Goal: Task Accomplishment & Management: Use online tool/utility

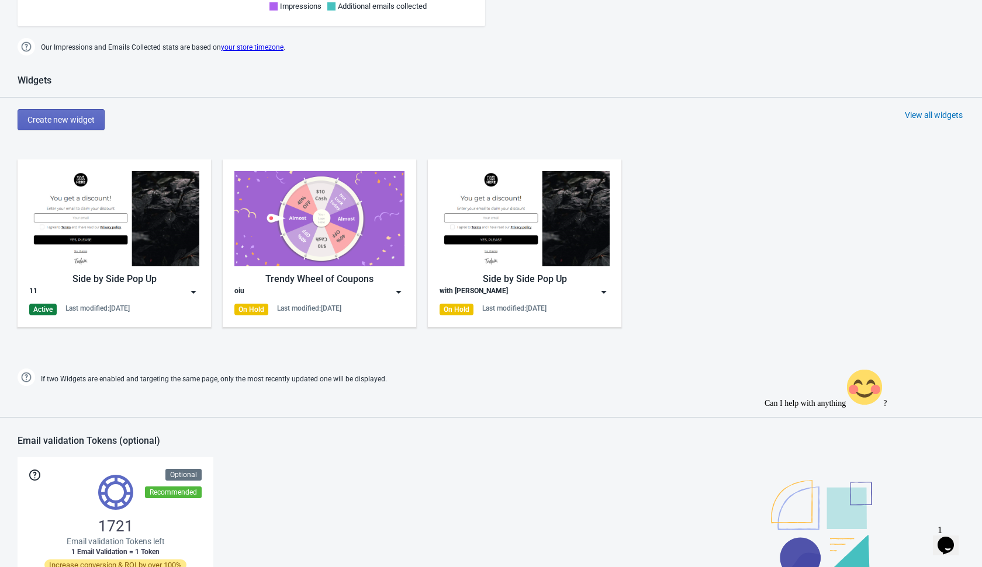
scroll to position [523, 0]
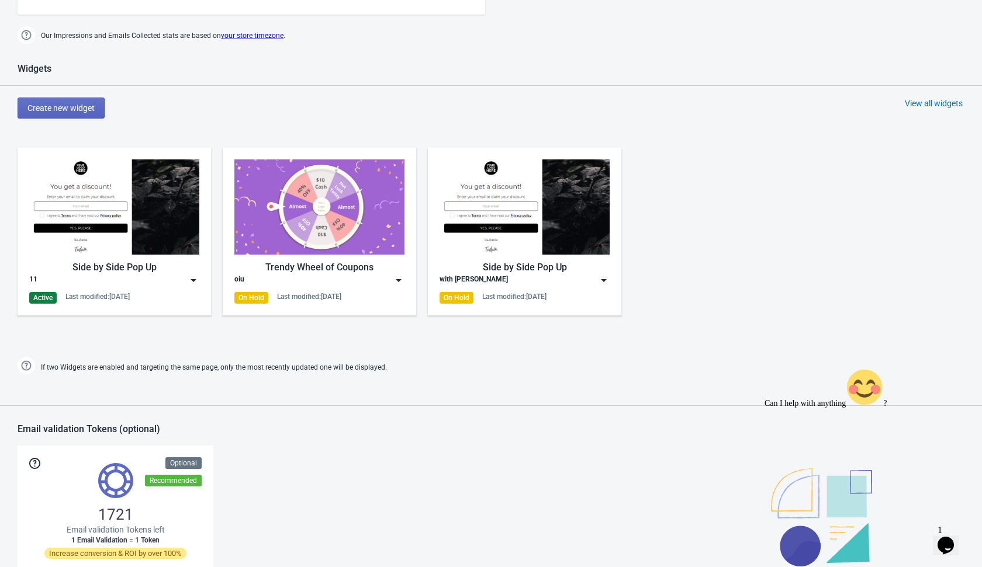
click at [200, 348] on div "Widgets Create new widget View all widgets Side by Side Pop Up 11 Active Last m…" at bounding box center [491, 220] width 982 height 314
click at [196, 278] on img at bounding box center [194, 281] width 12 height 12
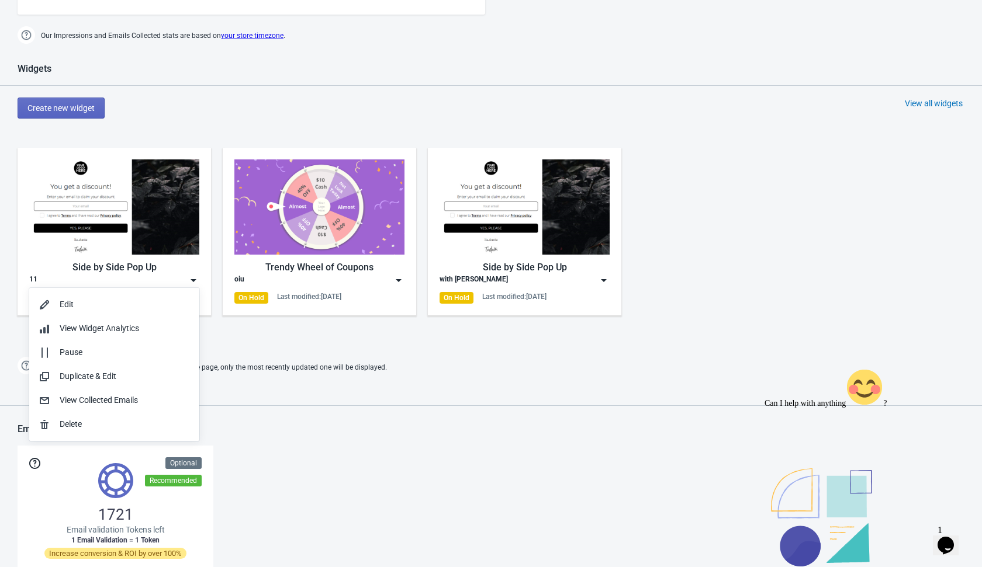
click at [304, 368] on span "If two Widgets are enabled and targeting the same page, only the most recently …" at bounding box center [214, 367] width 346 height 19
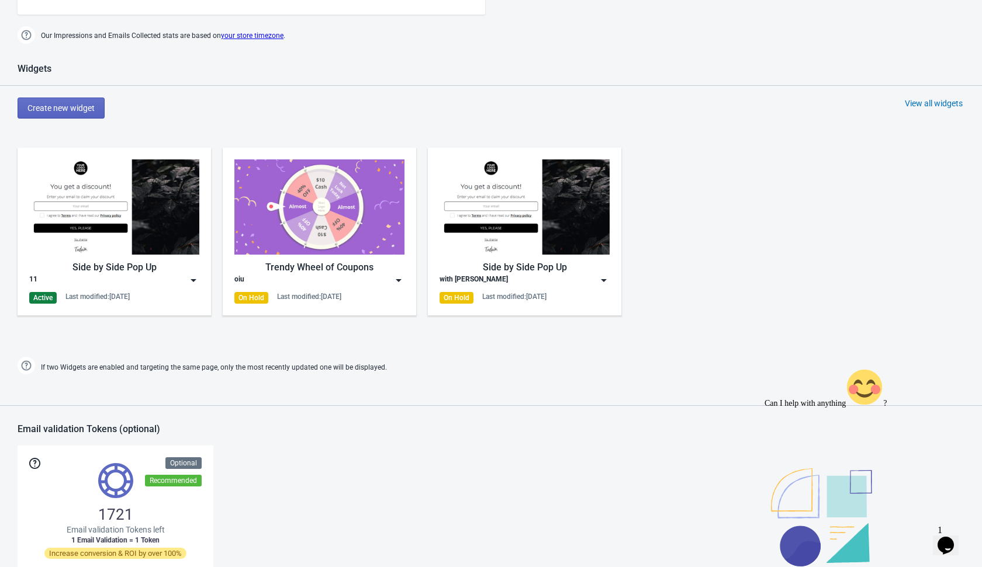
scroll to position [744, 0]
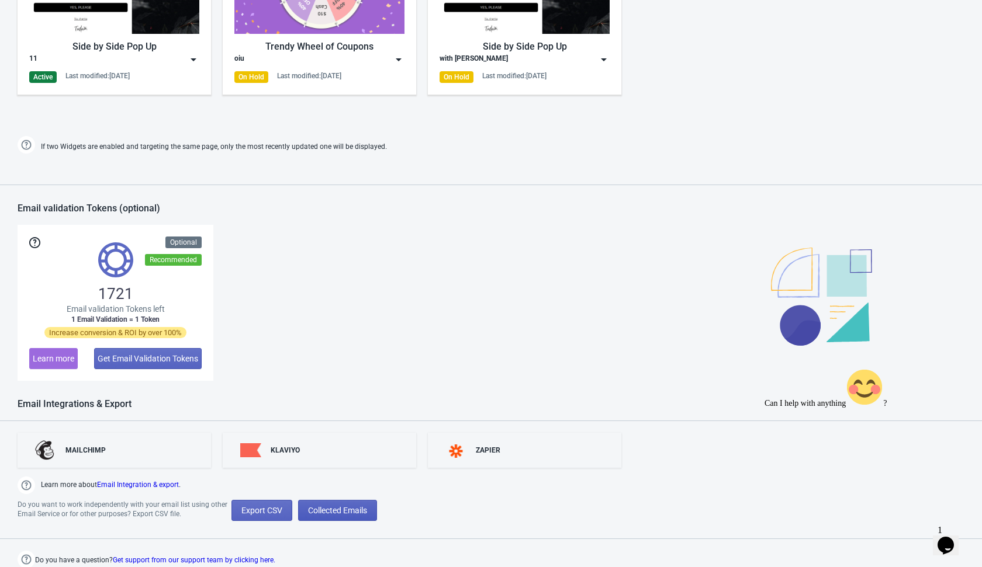
click at [355, 509] on span "Collected Emails" at bounding box center [337, 510] width 59 height 9
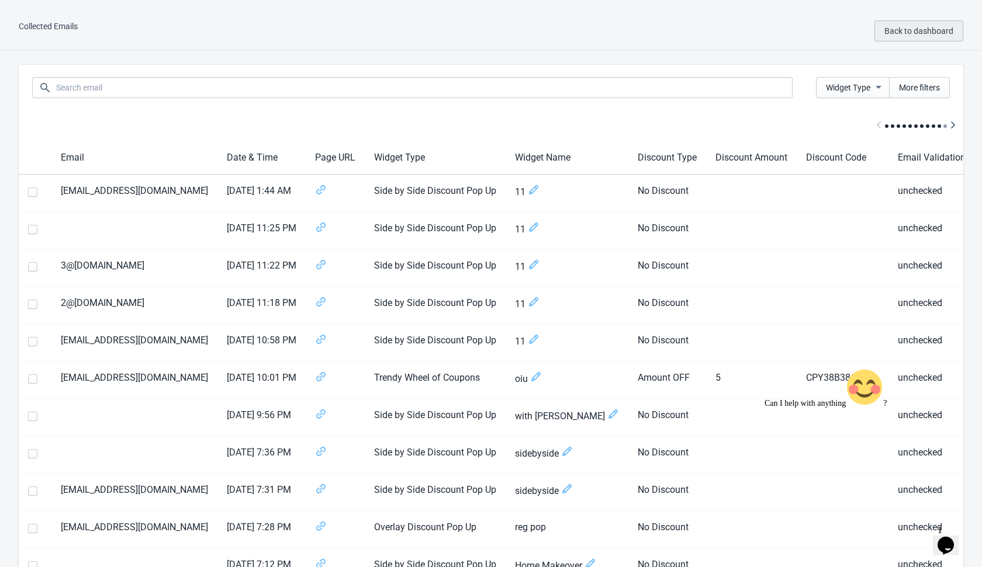
click at [896, 37] on button "Back to dashboard" at bounding box center [918, 30] width 89 height 21
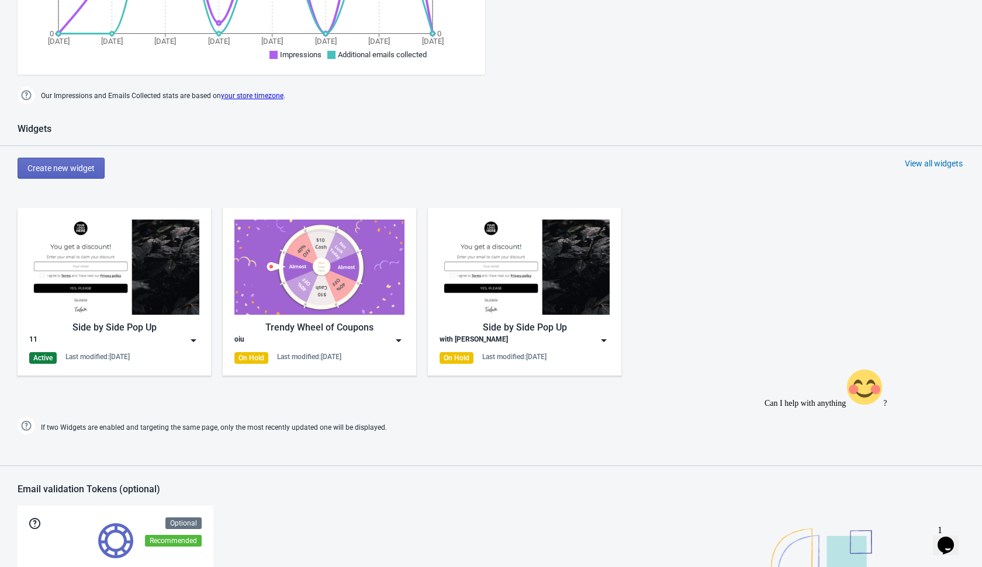
scroll to position [562, 0]
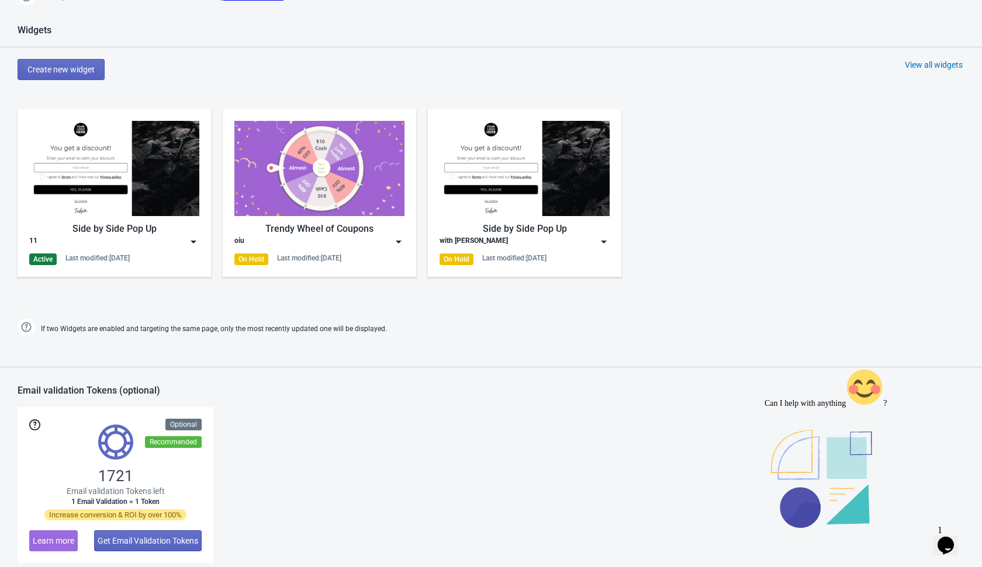
click at [194, 243] on img at bounding box center [194, 242] width 12 height 12
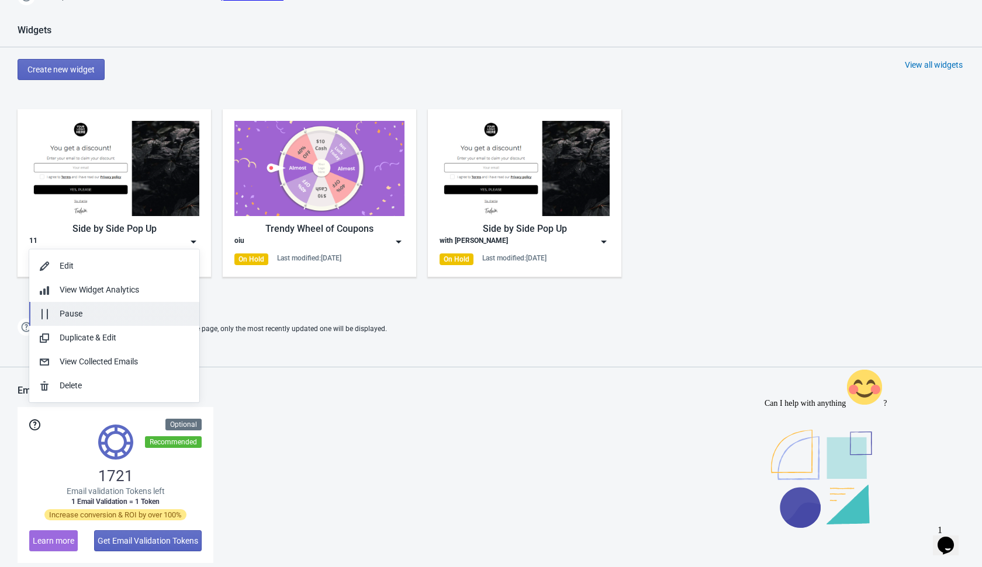
click at [140, 310] on div "Pause" at bounding box center [125, 314] width 130 height 12
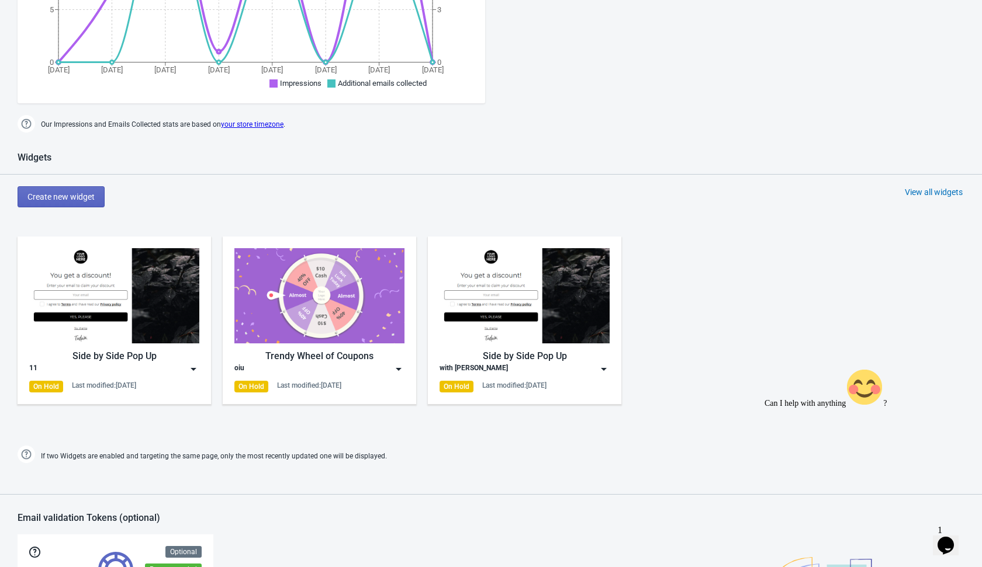
scroll to position [423, 0]
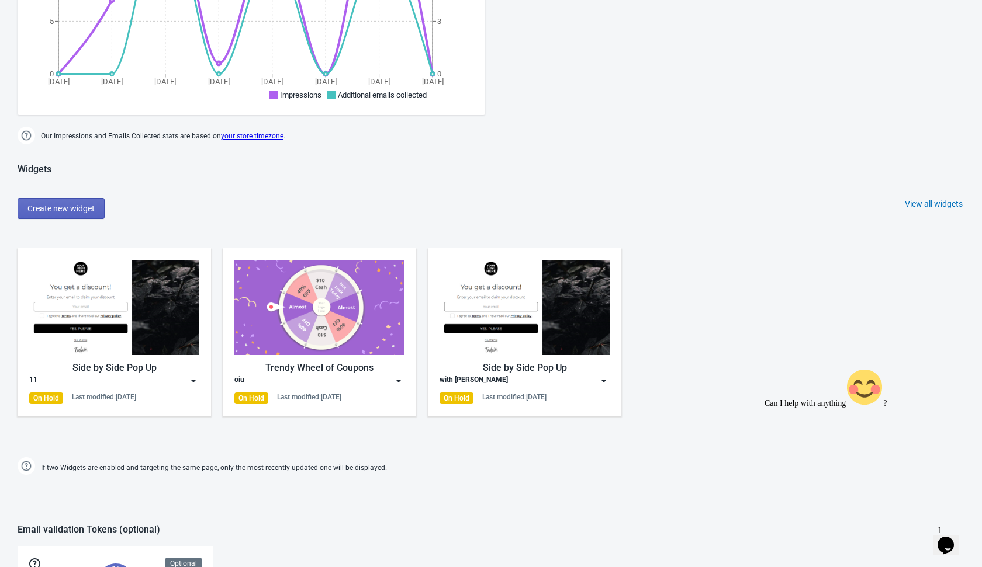
click at [523, 210] on div "Create new widget View all widgets" at bounding box center [500, 208] width 964 height 21
click at [79, 211] on span "Create new widget" at bounding box center [60, 208] width 67 height 9
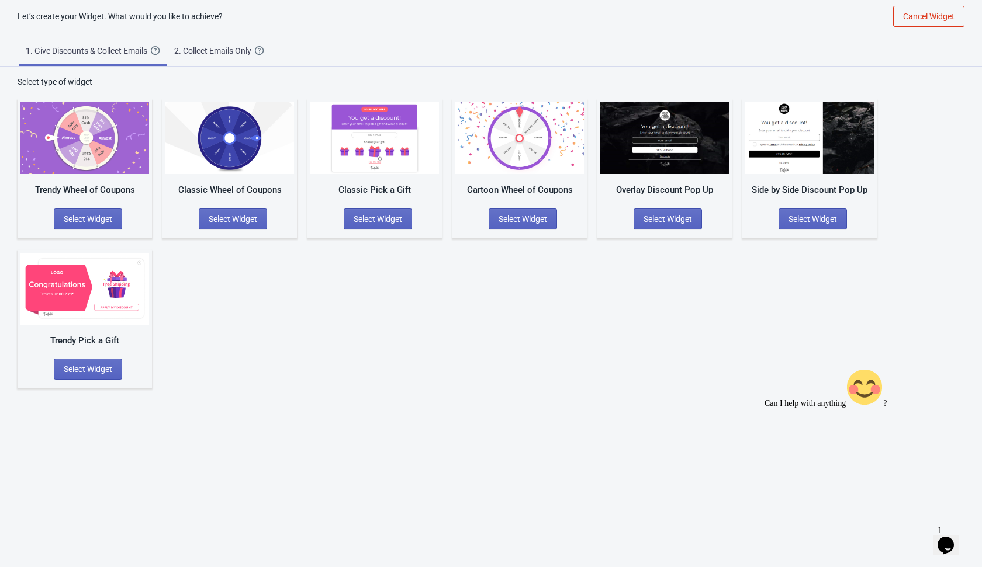
scroll to position [12, 0]
click at [235, 43] on span "2. Collect Emails Only Create a simple Widget that collects your visitors email…" at bounding box center [219, 48] width 104 height 31
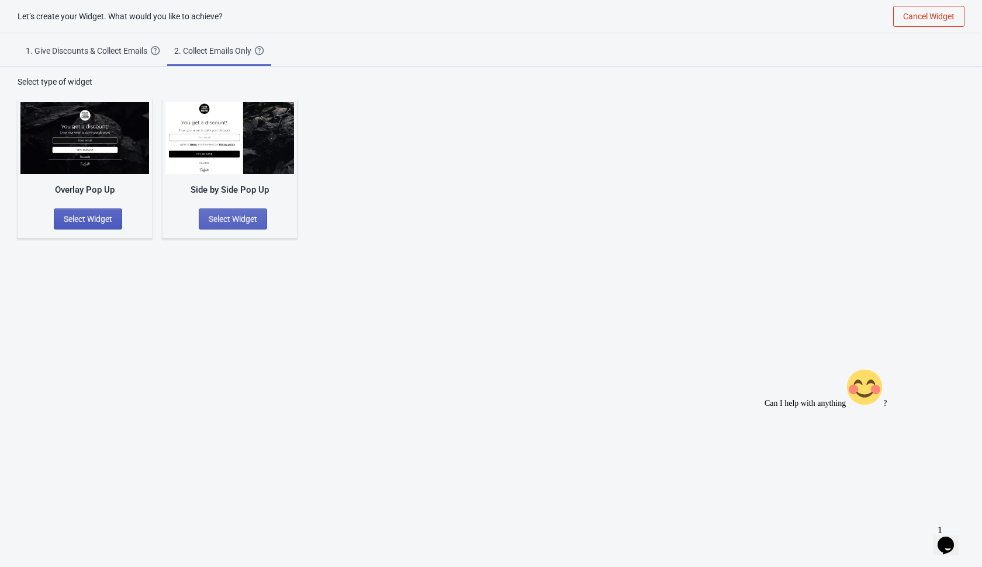
click at [81, 223] on span "Select Widget" at bounding box center [88, 218] width 48 height 9
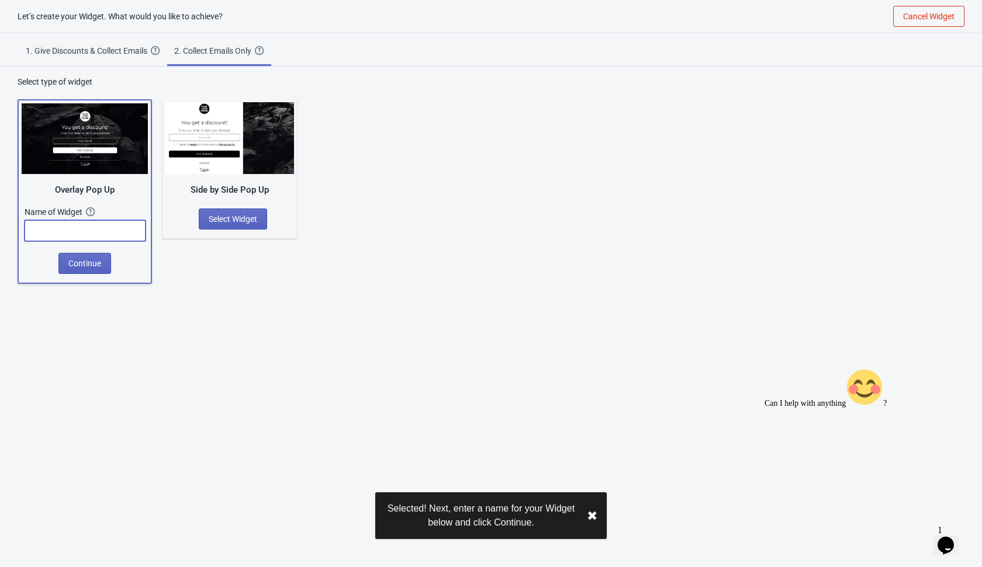
click at [109, 234] on input "text" at bounding box center [85, 230] width 121 height 21
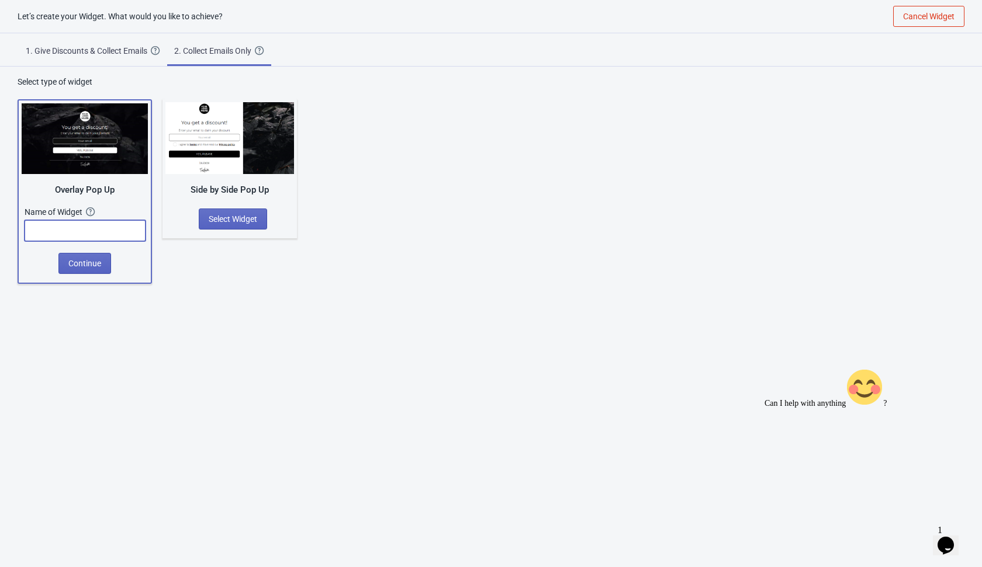
type input "1"
type input "111"
click at [96, 265] on span "Continue" at bounding box center [84, 263] width 33 height 9
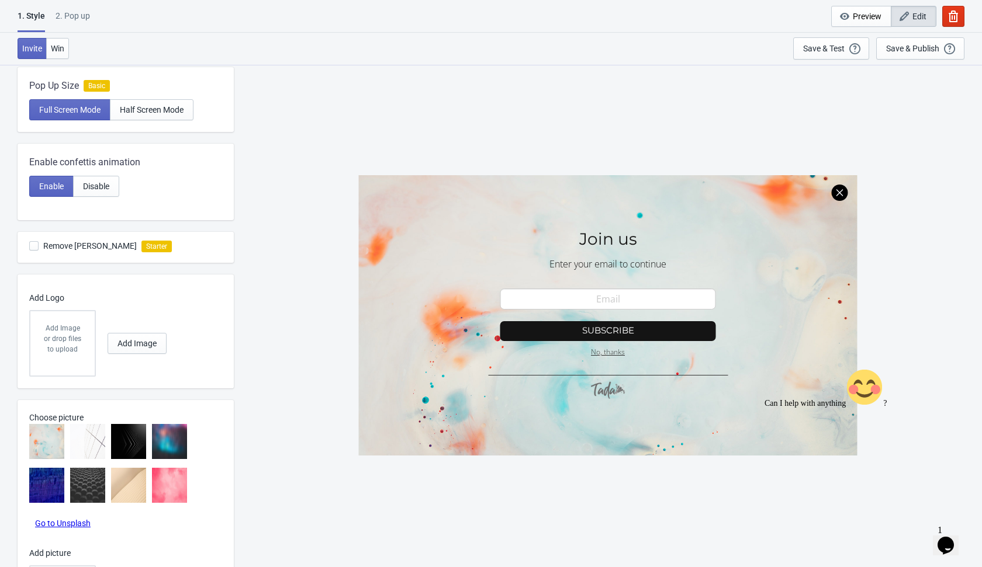
scroll to position [341, 0]
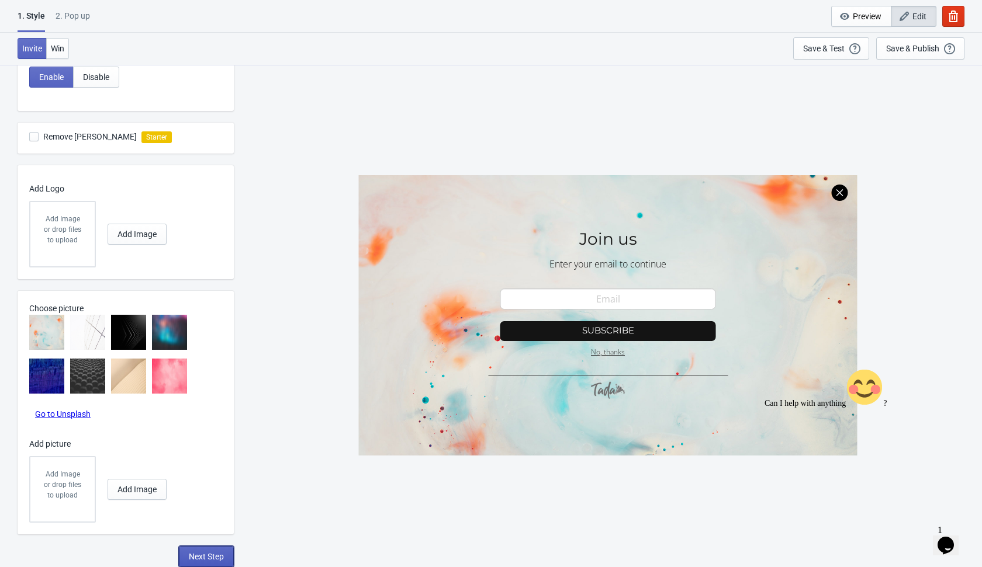
click at [202, 557] on span "Next Step" at bounding box center [206, 556] width 35 height 9
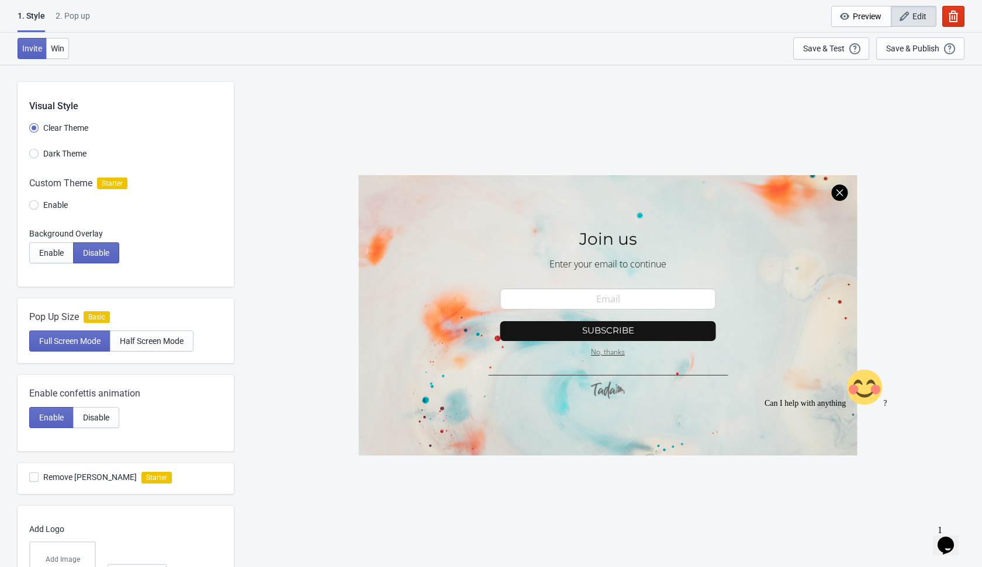
select select "once"
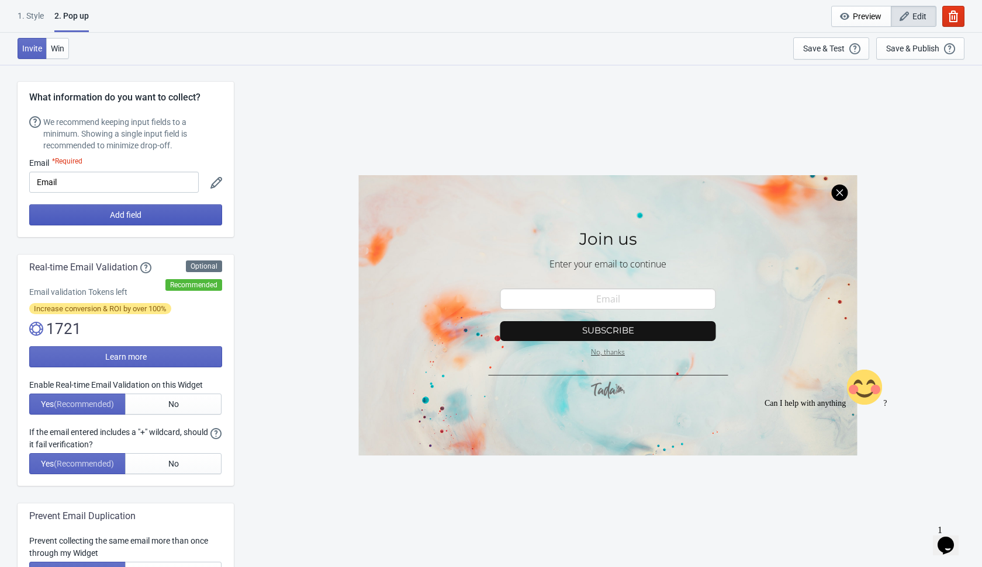
click at [164, 209] on button "Add field" at bounding box center [125, 214] width 193 height 21
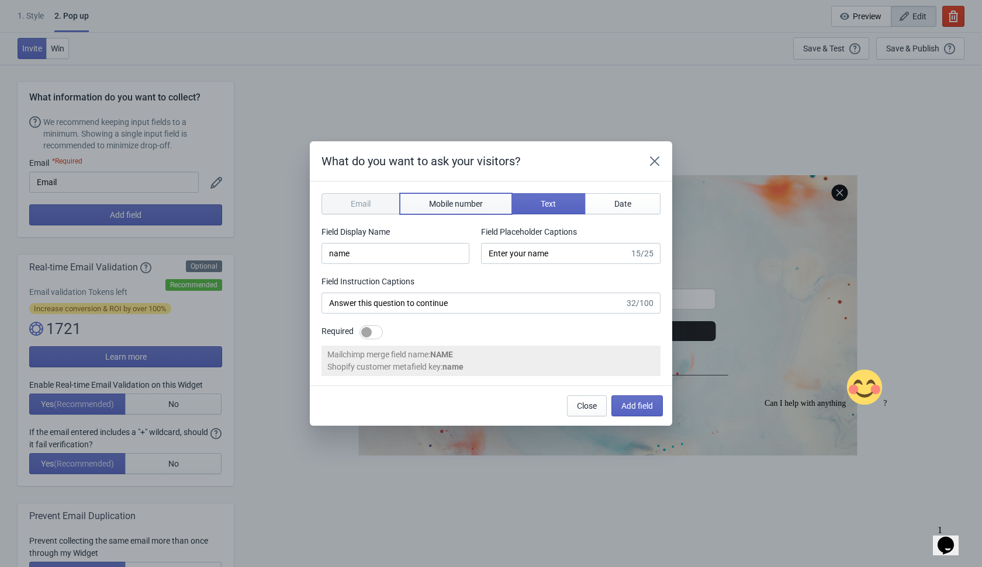
click at [464, 200] on span "Mobile number" at bounding box center [456, 203] width 54 height 9
type input "phone"
type input "Enter your mobile number"
type input "Next, enter your mobile number to continue"
select select "ca"
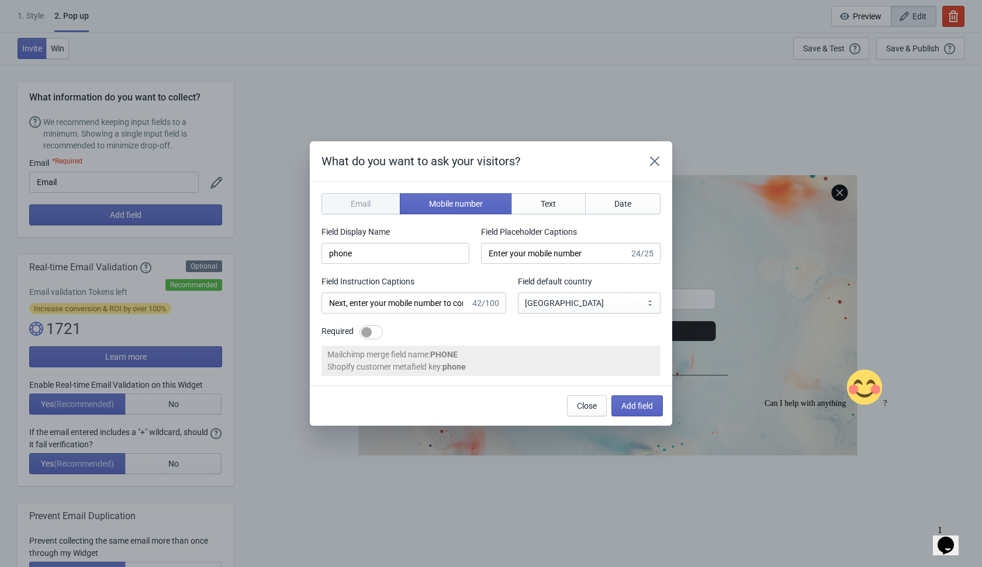
click at [374, 330] on div at bounding box center [370, 332] width 23 height 14
checkbox input "true"
click at [637, 405] on span "Add field" at bounding box center [637, 405] width 32 height 9
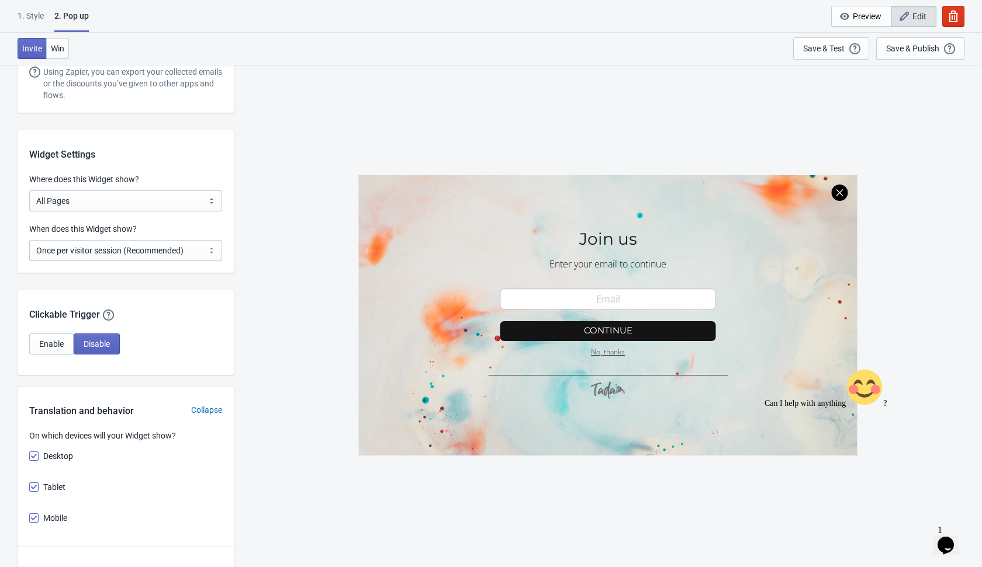
scroll to position [786, 0]
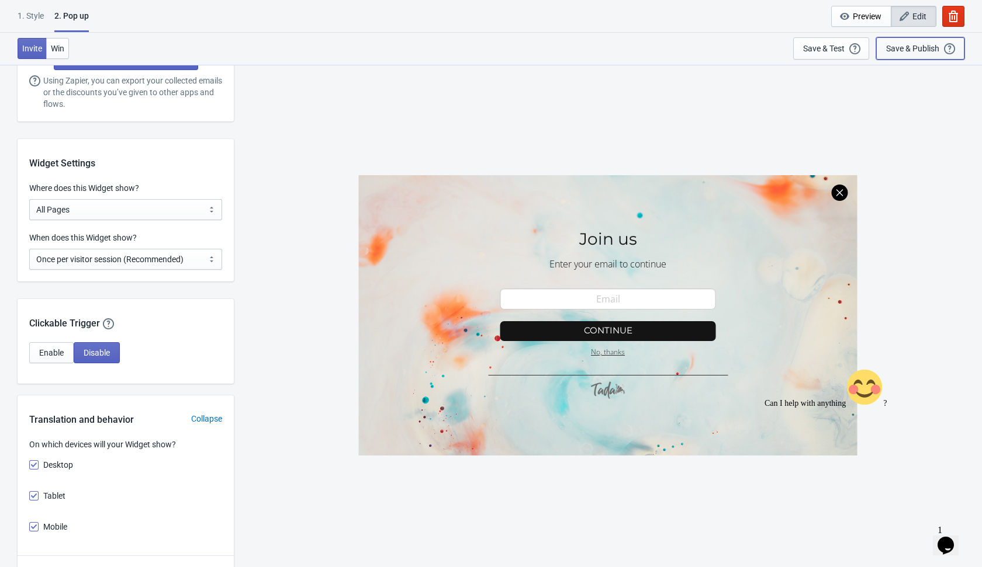
click at [905, 48] on div "Save & Publish" at bounding box center [912, 48] width 53 height 9
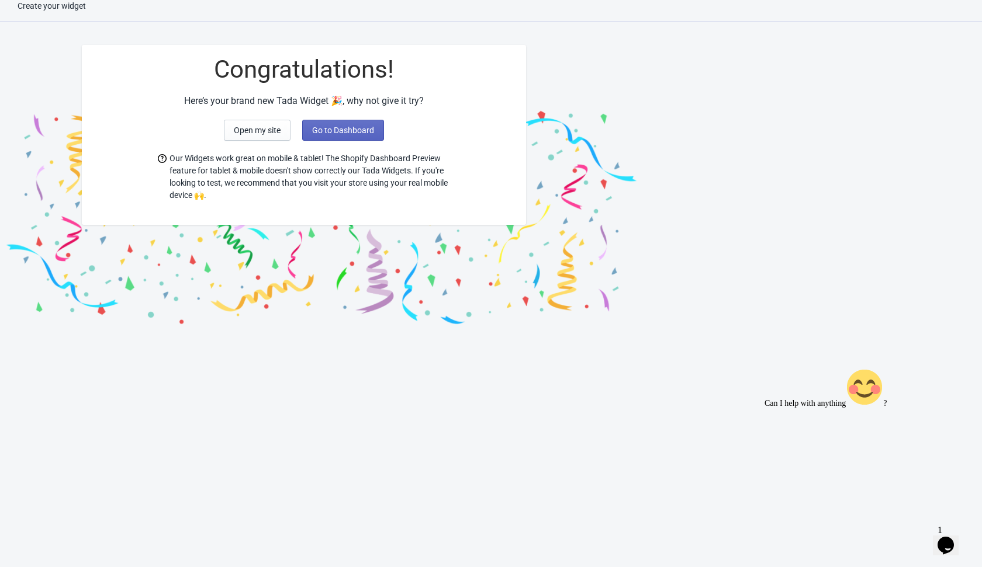
scroll to position [12, 0]
click at [356, 134] on span "Go to Dashboard" at bounding box center [343, 130] width 62 height 9
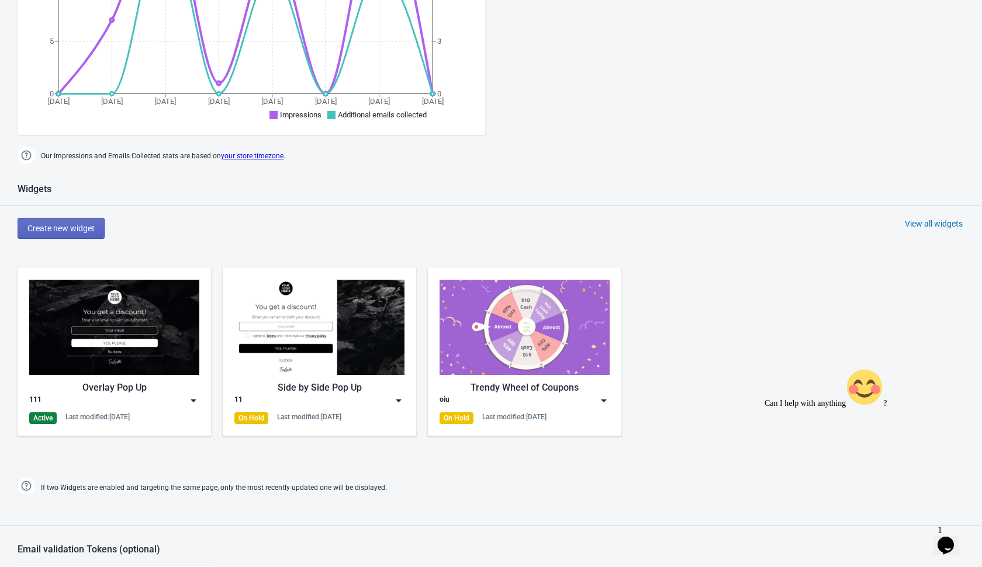
scroll to position [662, 0]
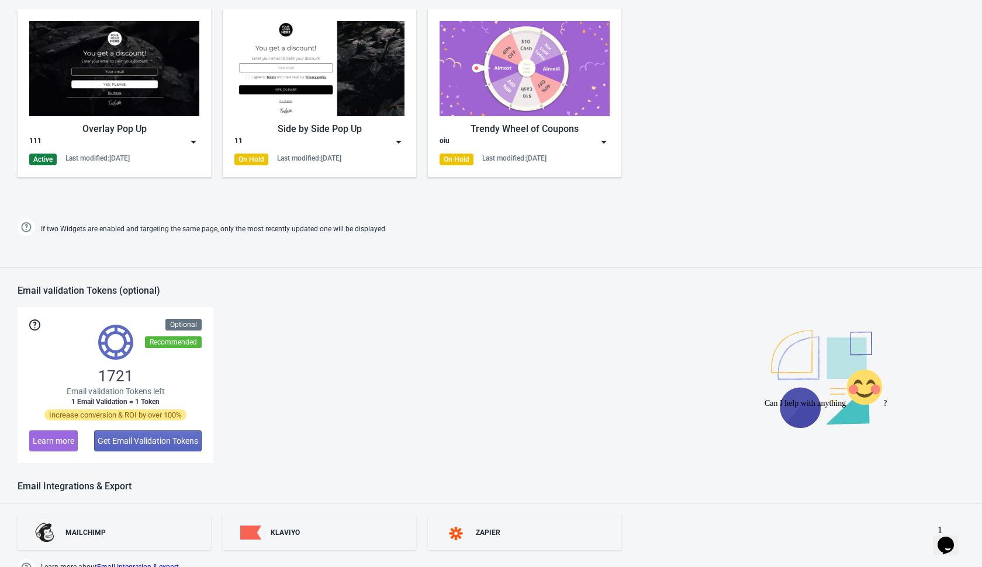
click at [191, 143] on img at bounding box center [194, 142] width 12 height 12
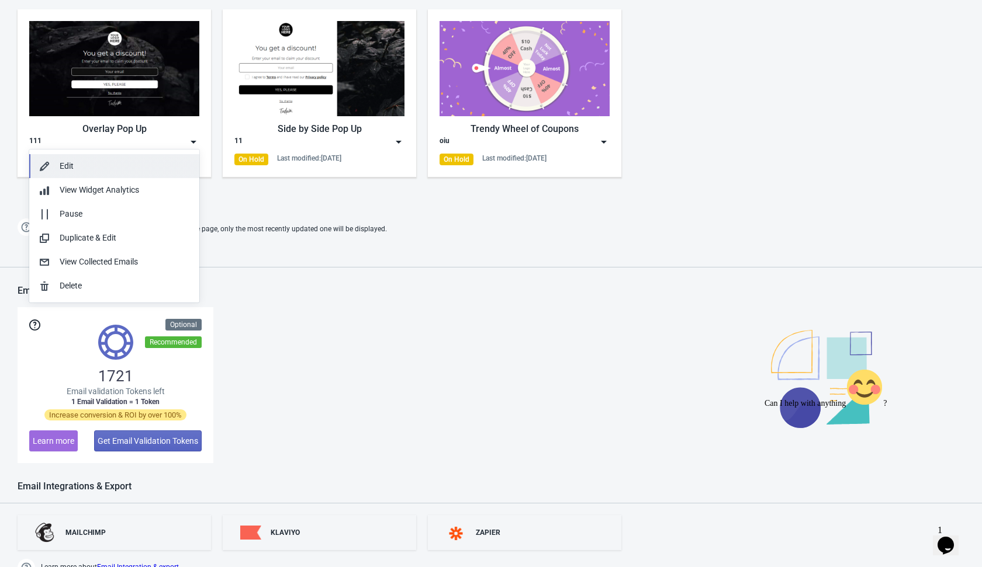
click at [141, 169] on div "Edit" at bounding box center [125, 166] width 130 height 12
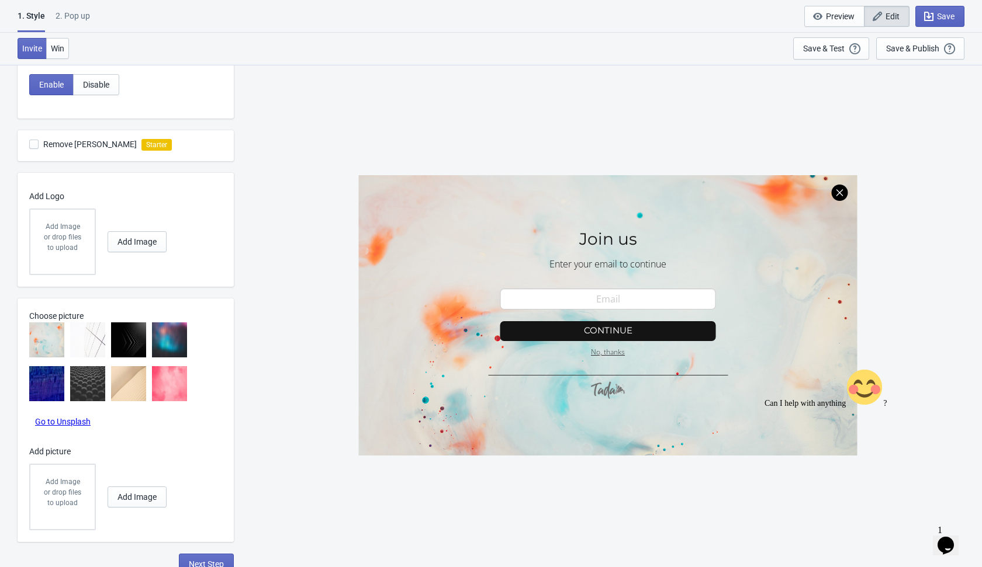
scroll to position [341, 0]
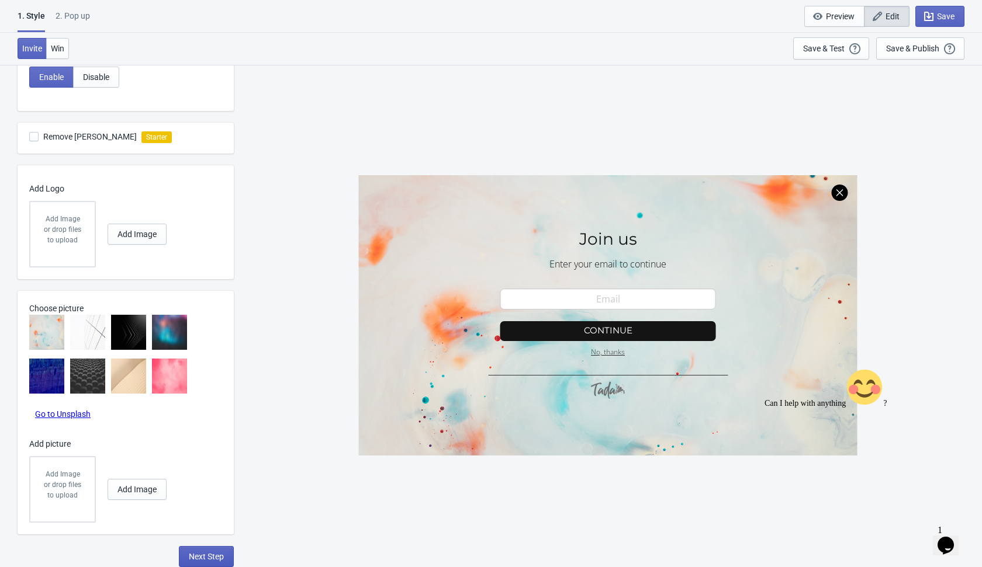
click at [204, 557] on span "Next Step" at bounding box center [206, 556] width 35 height 9
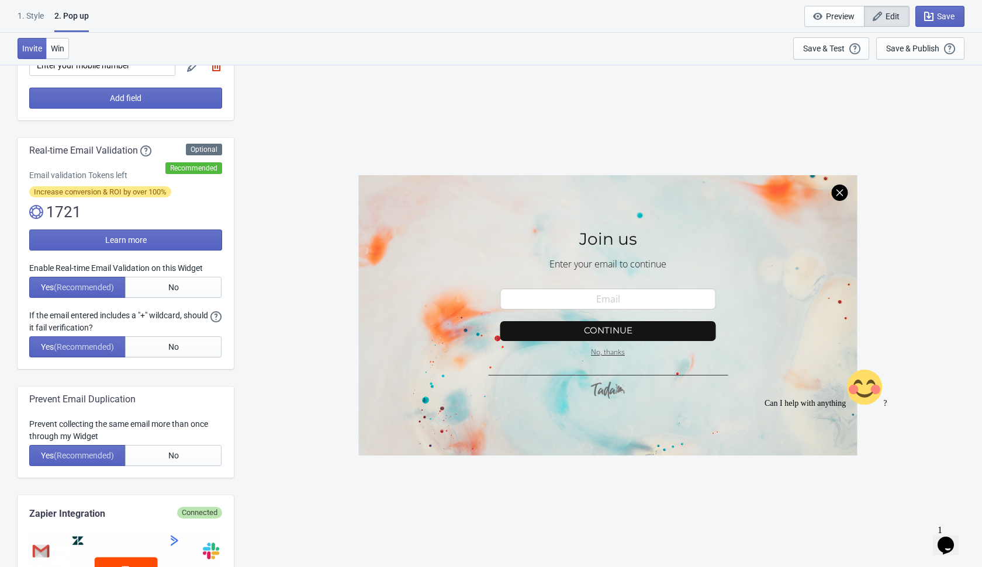
scroll to position [243, 0]
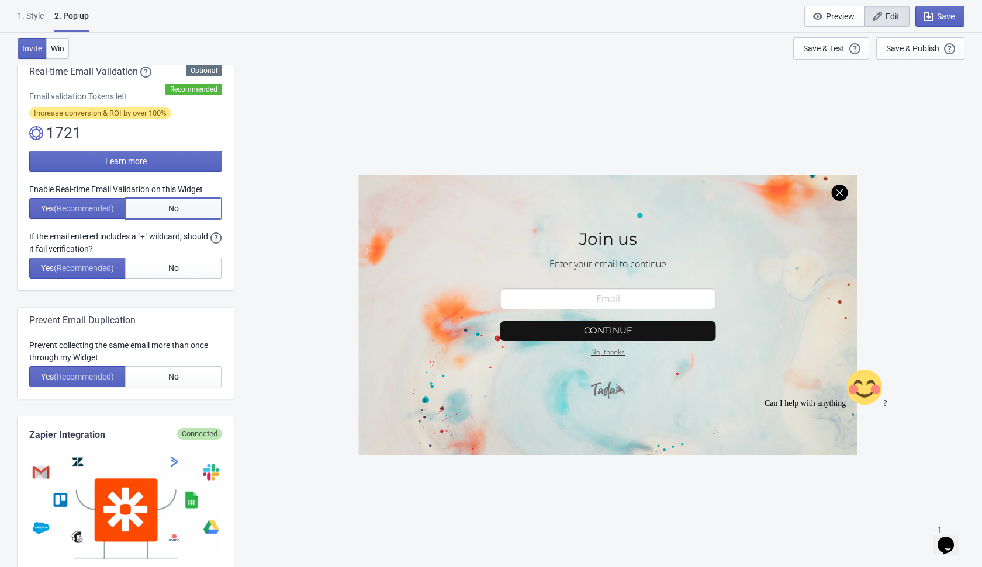
click at [181, 202] on button "No" at bounding box center [173, 208] width 96 height 21
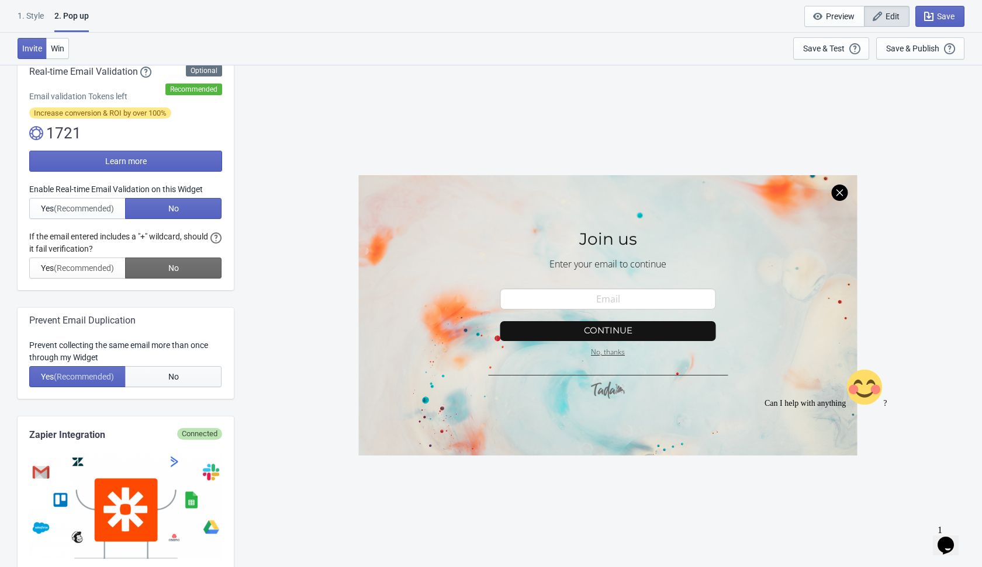
click at [165, 378] on button "No" at bounding box center [173, 376] width 96 height 21
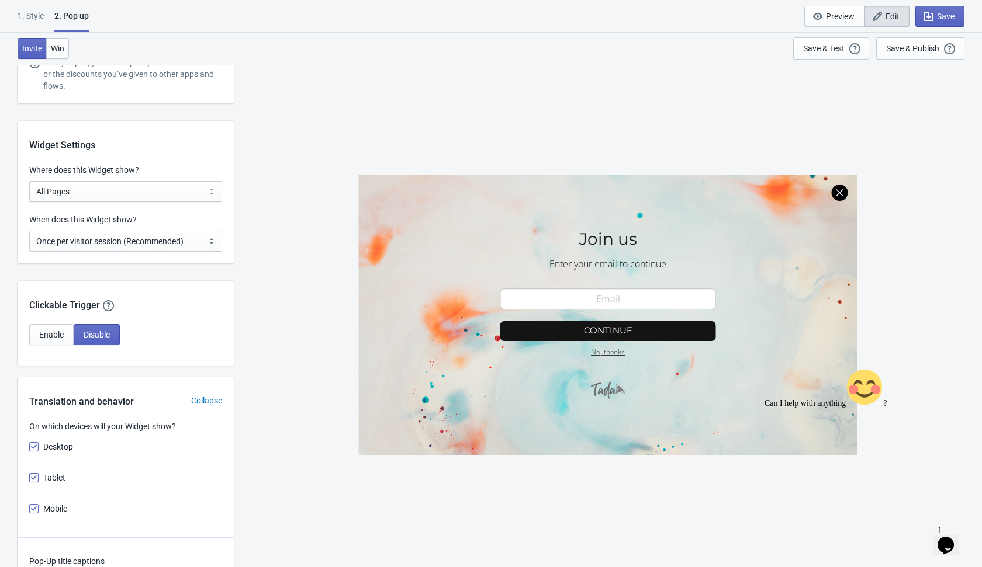
scroll to position [788, 0]
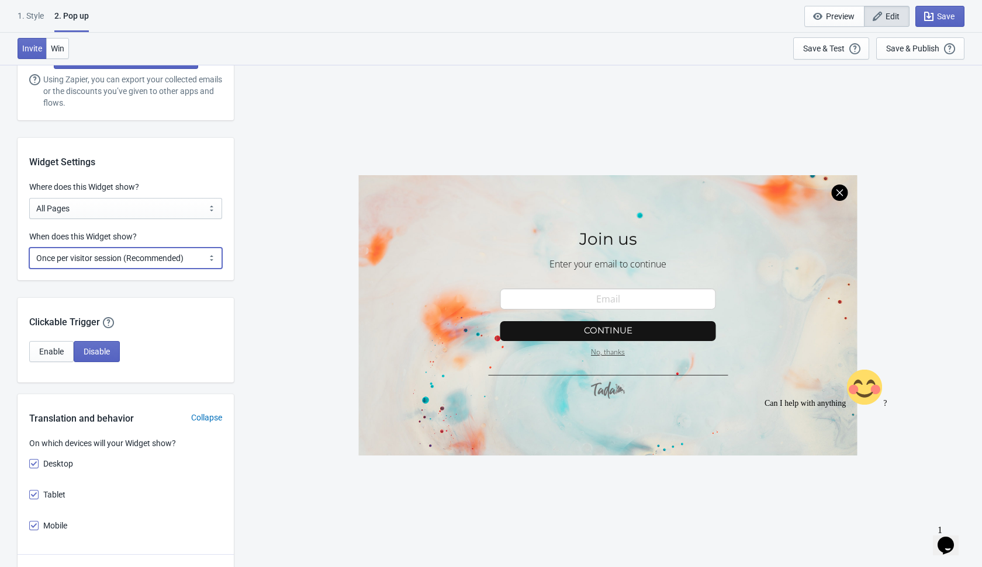
click at [185, 253] on select "Every new visit of page Once every period of time Once per visitor session (Rec…" at bounding box center [125, 258] width 193 height 21
select select "every"
click at [29, 248] on select "Every new visit of page Once every period of time Once per visitor session (Rec…" at bounding box center [125, 258] width 193 height 21
click at [244, 355] on div "SASDERWERT3H Join us Enter your email to continue email-input Continue No, than…" at bounding box center [608, 315] width 736 height 502
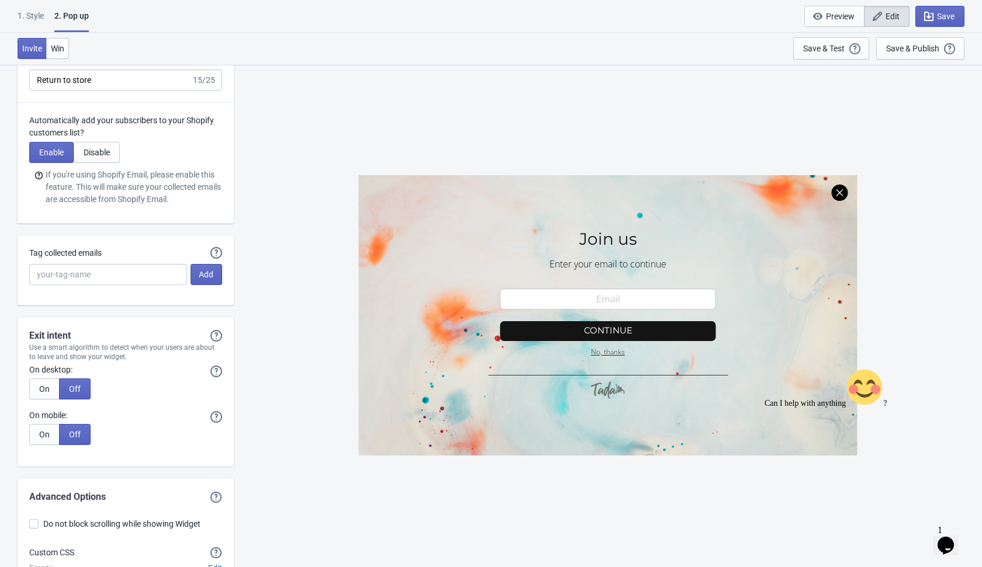
scroll to position [2120, 0]
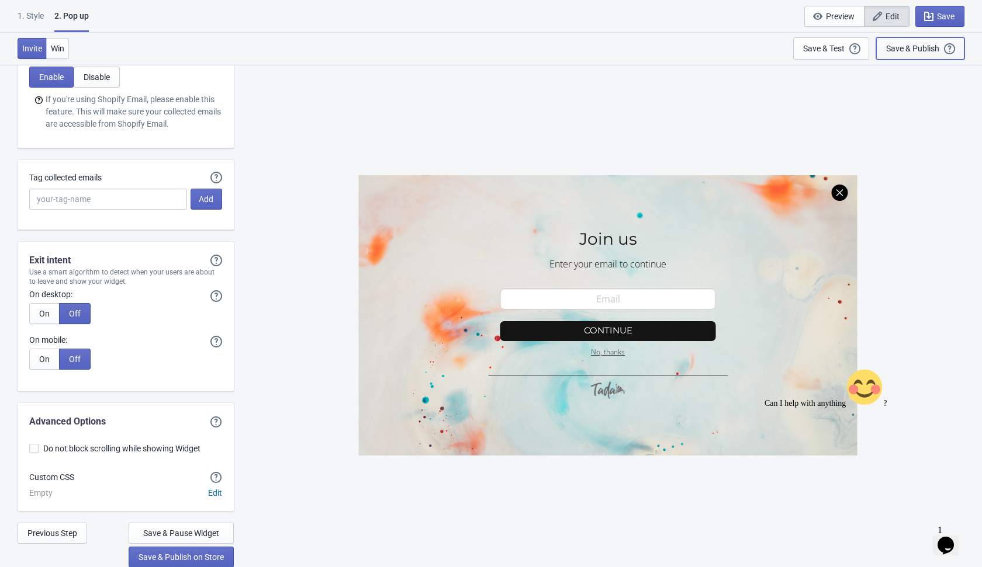
click at [894, 47] on div "Save & Publish" at bounding box center [912, 48] width 53 height 9
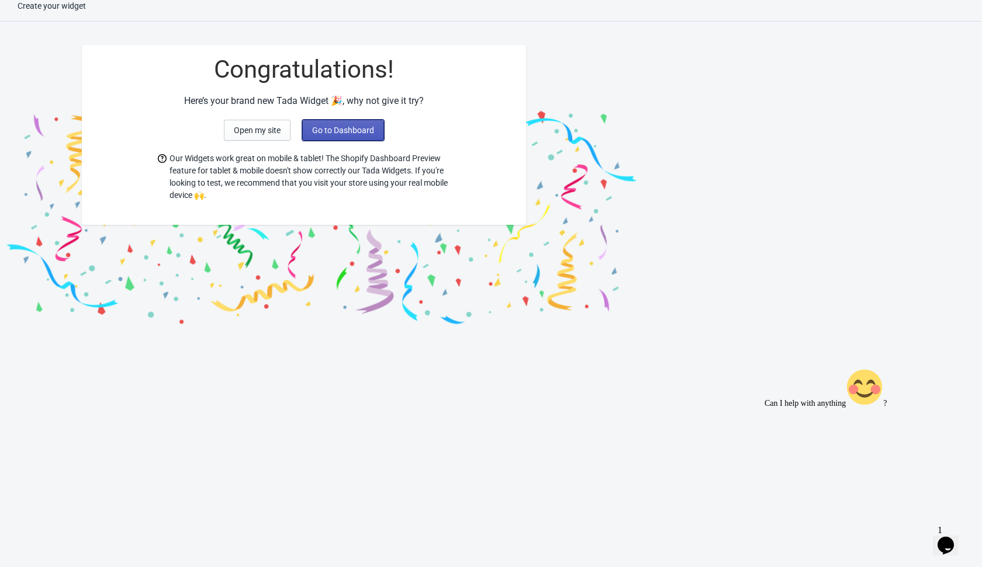
click at [338, 133] on span "Go to Dashboard" at bounding box center [343, 130] width 62 height 9
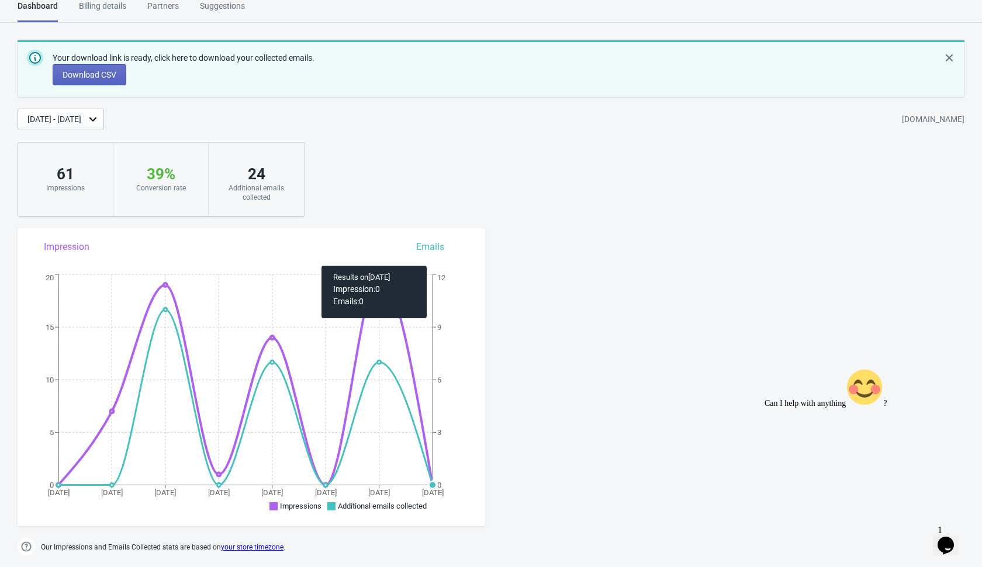
scroll to position [744, 0]
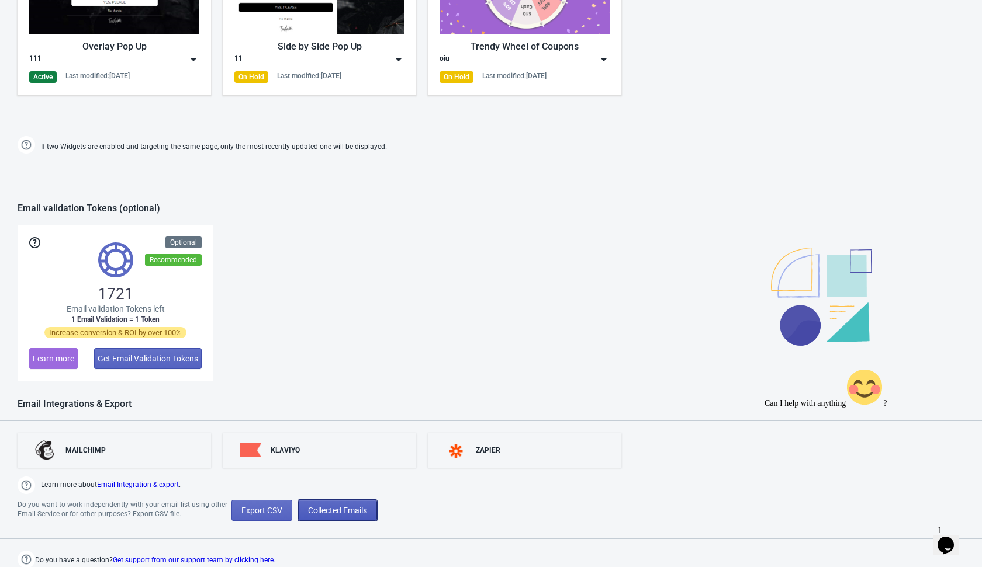
click at [349, 510] on span "Collected Emails" at bounding box center [337, 510] width 59 height 9
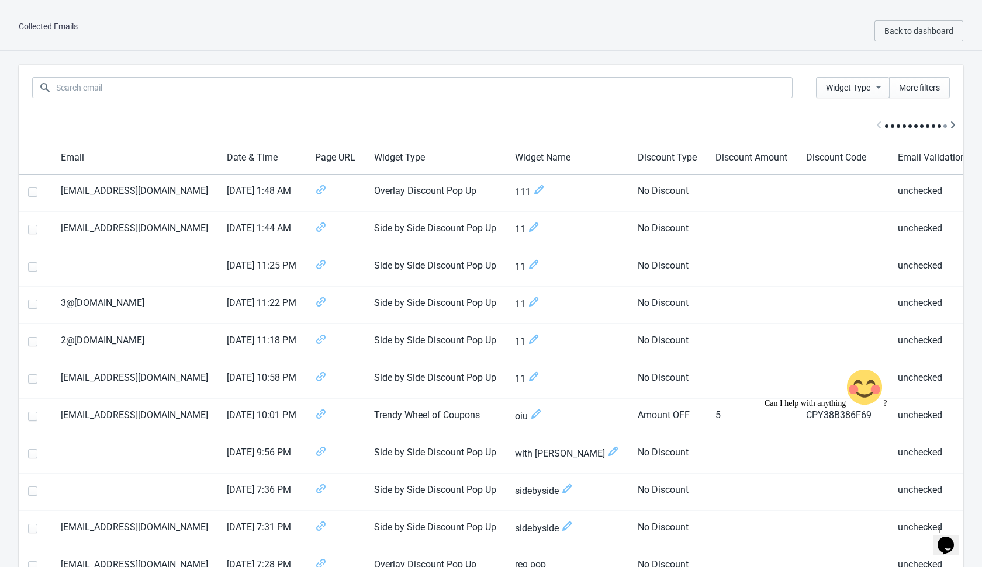
click at [727, 39] on div "Collected Emails Back to dashboard" at bounding box center [491, 31] width 982 height 39
click at [911, 29] on span "Back to dashboard" at bounding box center [918, 30] width 69 height 9
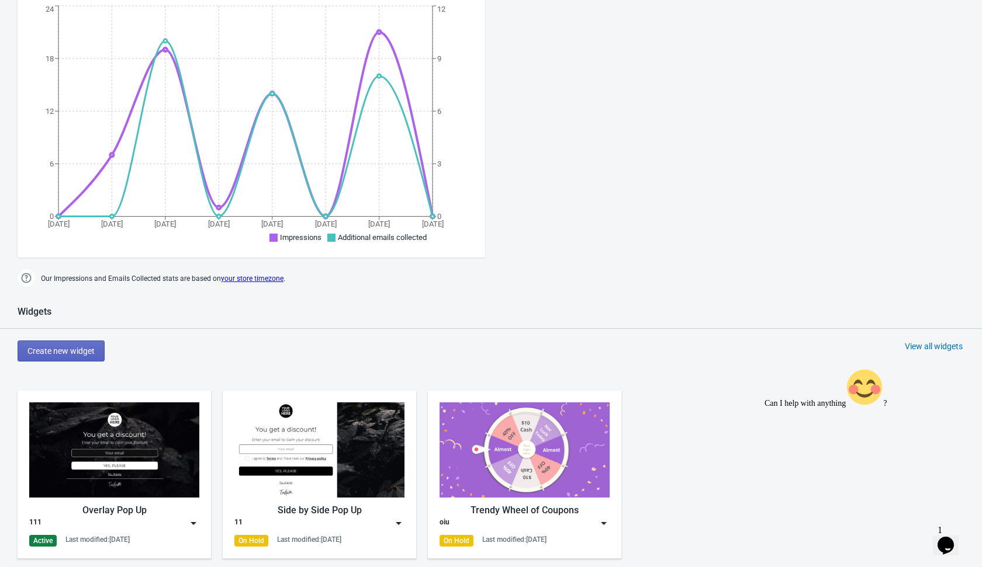
scroll to position [744, 0]
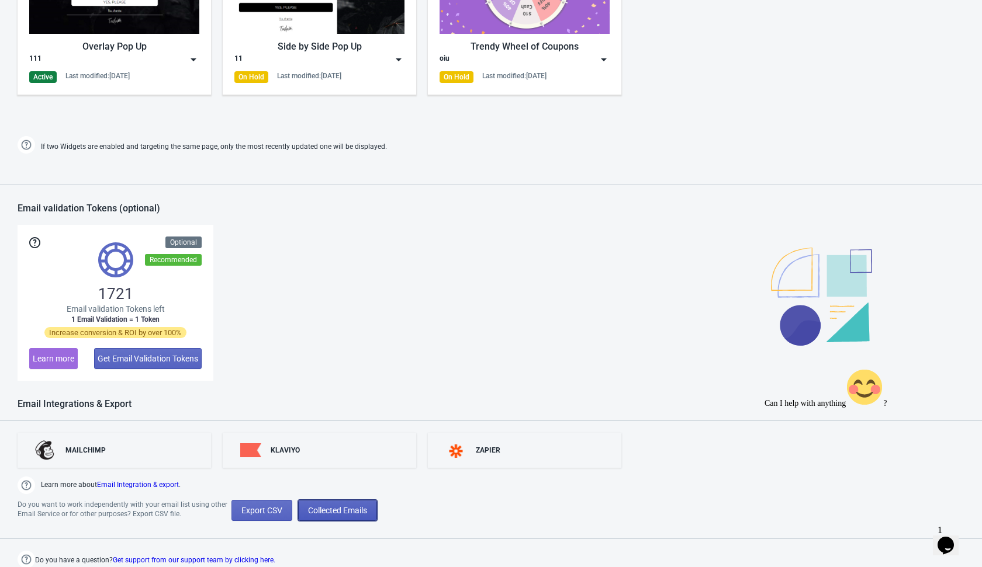
click at [355, 509] on span "Collected Emails" at bounding box center [337, 510] width 59 height 9
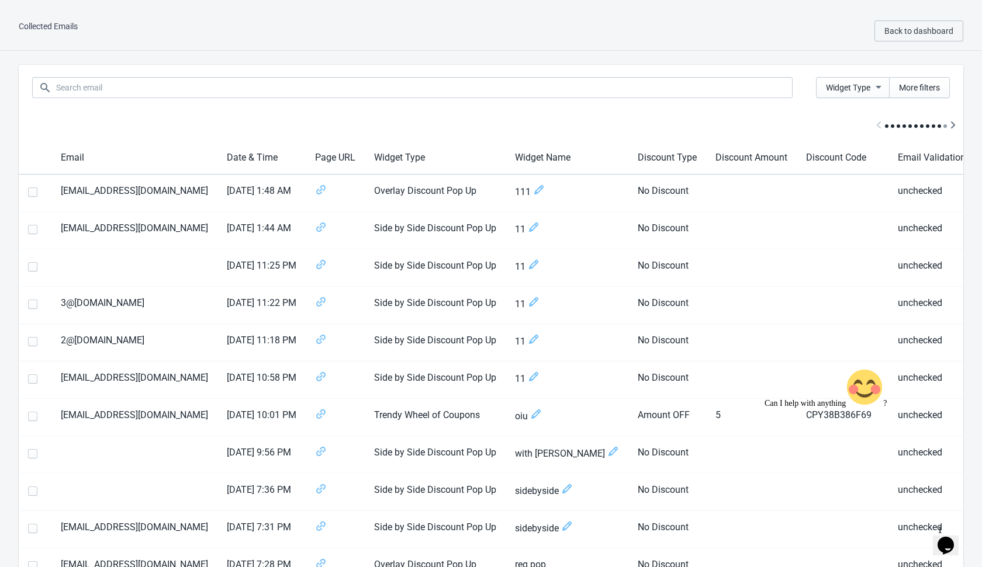
click at [714, 37] on div "Collected Emails Back to dashboard" at bounding box center [491, 31] width 982 height 39
click at [908, 32] on span "Back to dashboard" at bounding box center [918, 30] width 69 height 9
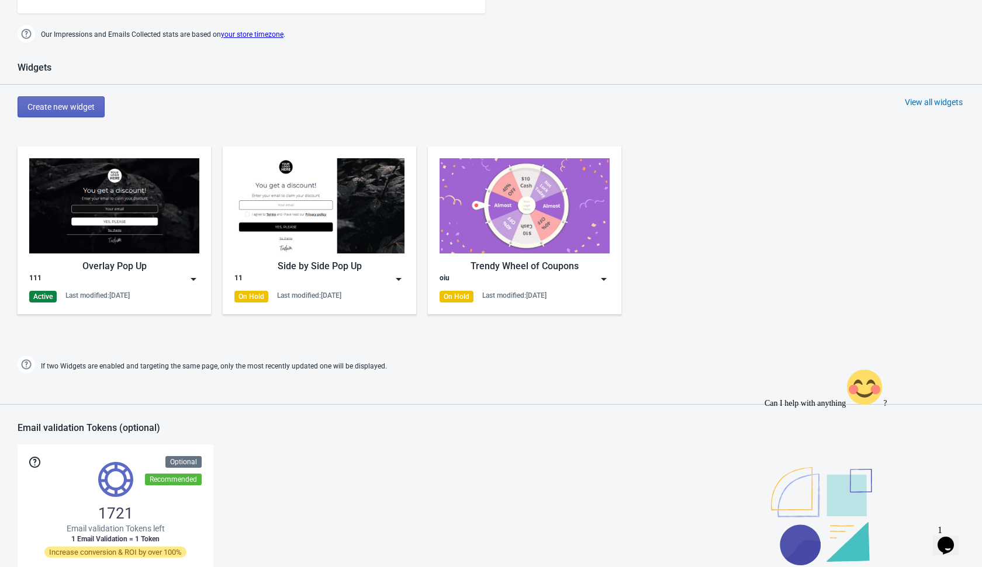
scroll to position [526, 0]
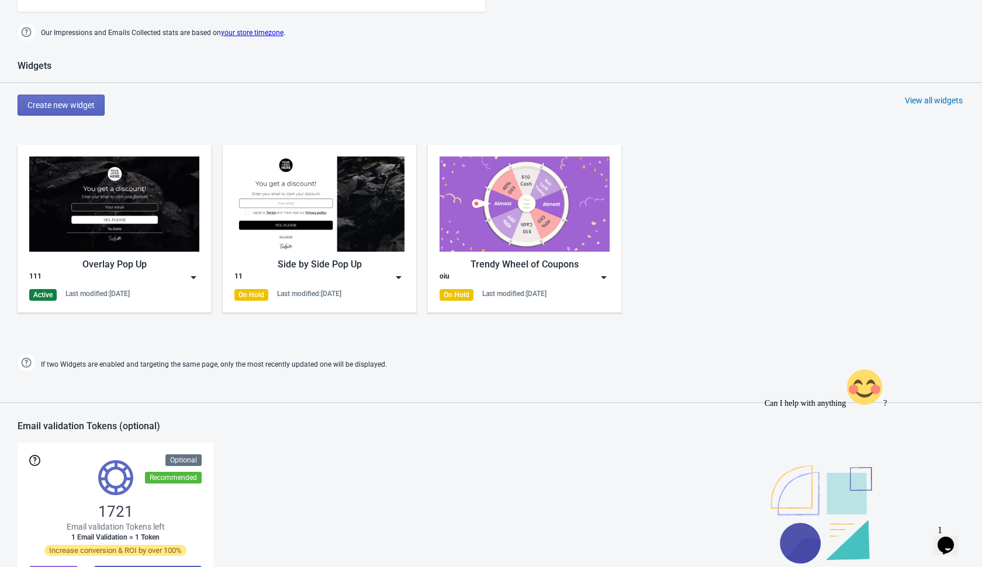
click at [196, 277] on img at bounding box center [194, 278] width 12 height 12
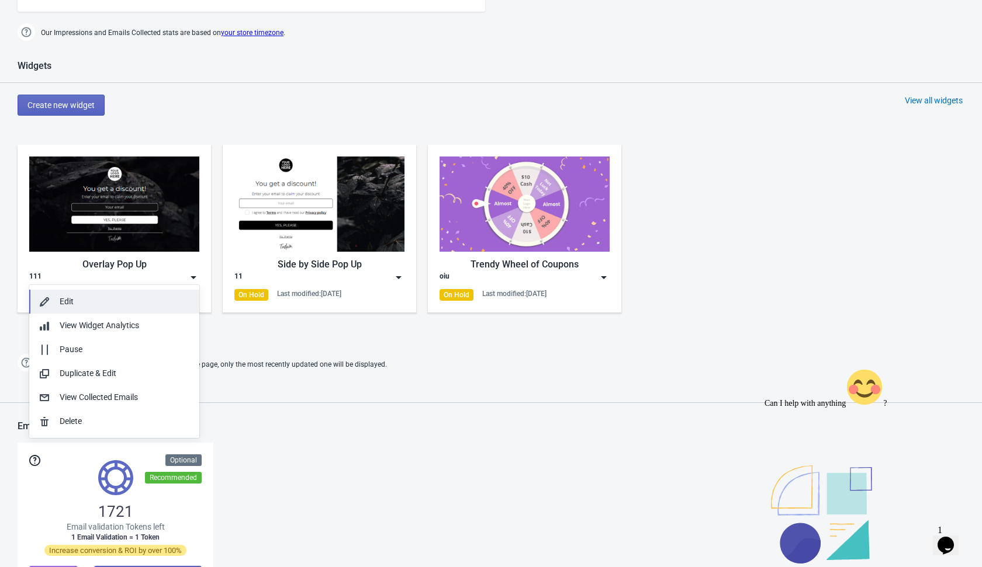
click at [164, 300] on div "Edit" at bounding box center [125, 302] width 130 height 12
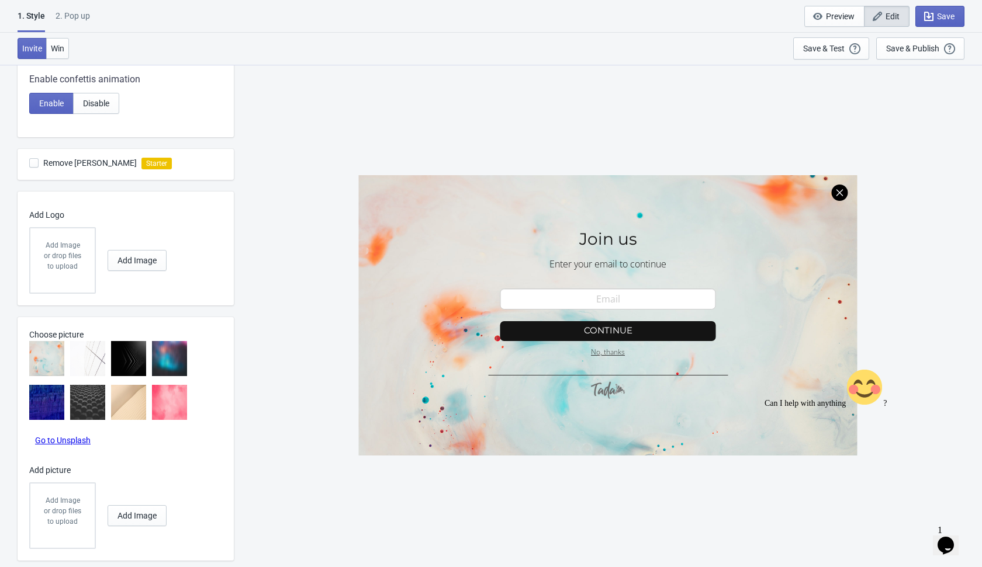
scroll to position [341, 0]
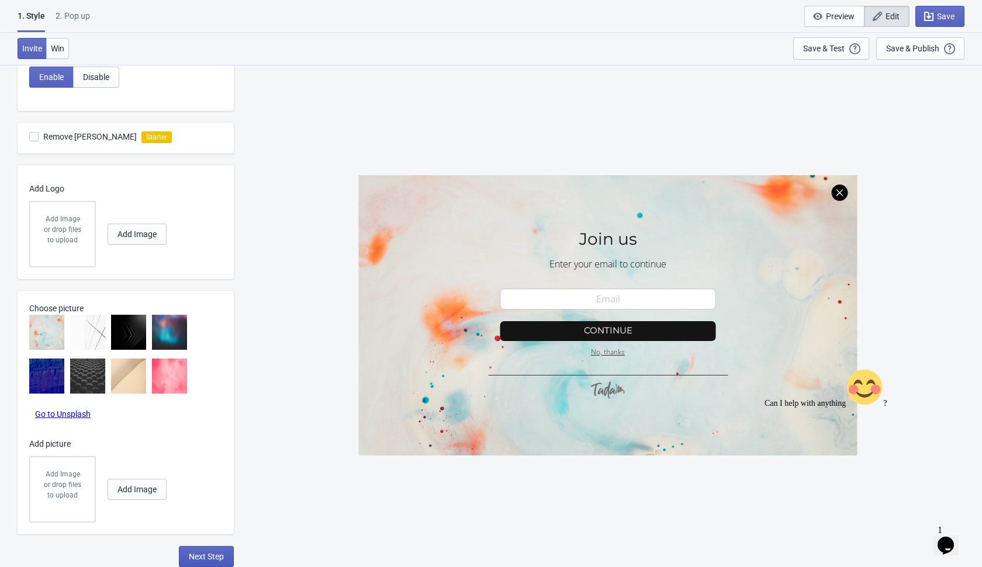
click at [211, 556] on span "Next Step" at bounding box center [206, 556] width 35 height 9
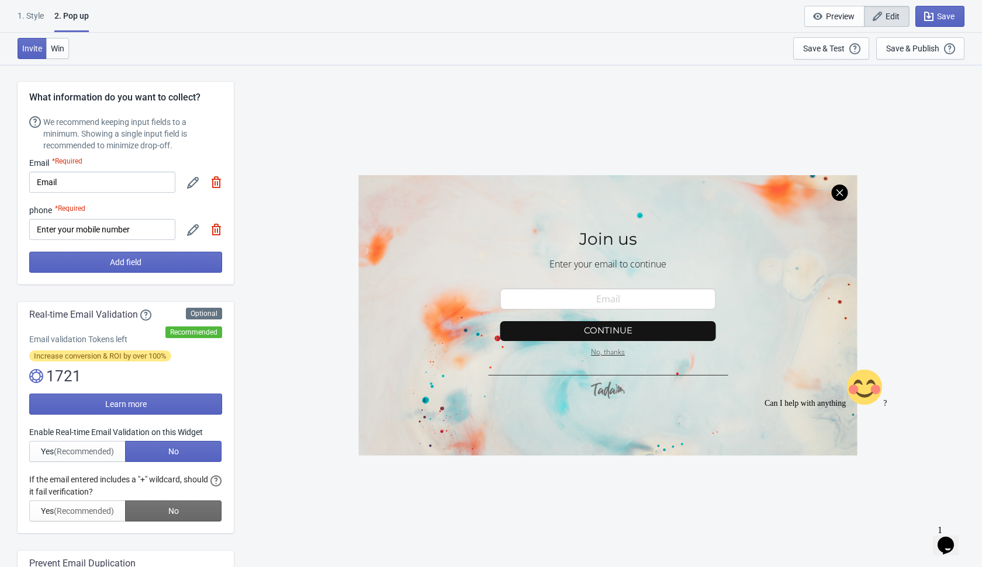
click at [216, 186] on img at bounding box center [216, 182] width 12 height 12
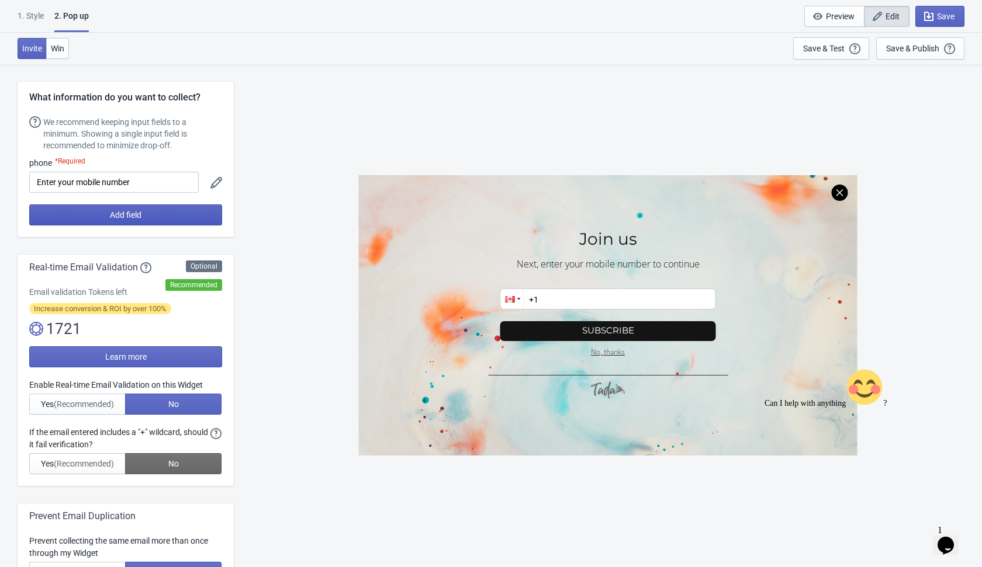
click at [198, 213] on button "Add field" at bounding box center [125, 214] width 193 height 21
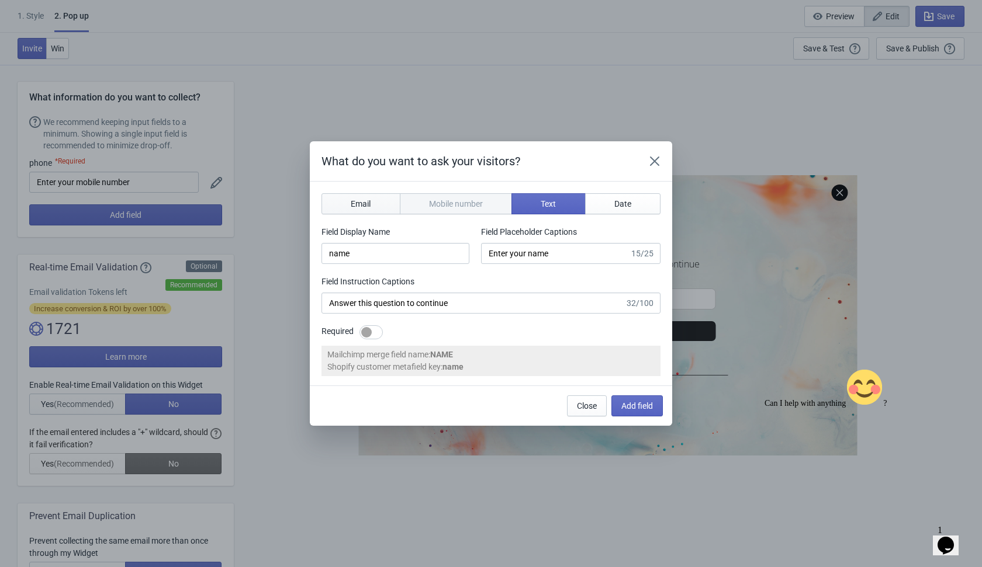
click at [373, 203] on button "Email" at bounding box center [360, 203] width 79 height 21
type input "email"
type input "Enter your email"
type input "Enter your email to continue"
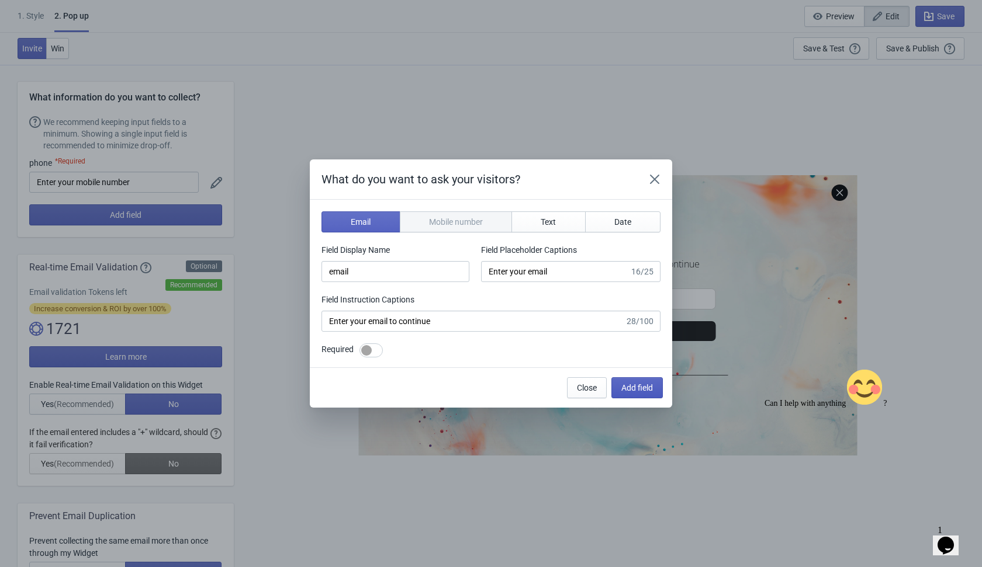
click at [636, 386] on span "Add field" at bounding box center [637, 387] width 32 height 9
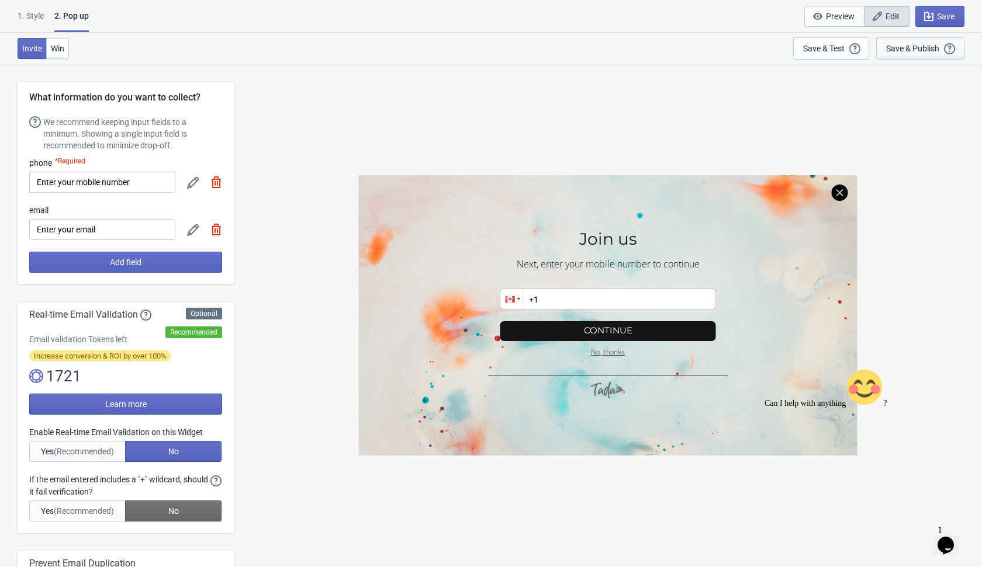
click at [920, 47] on div "Save & Publish" at bounding box center [912, 48] width 53 height 9
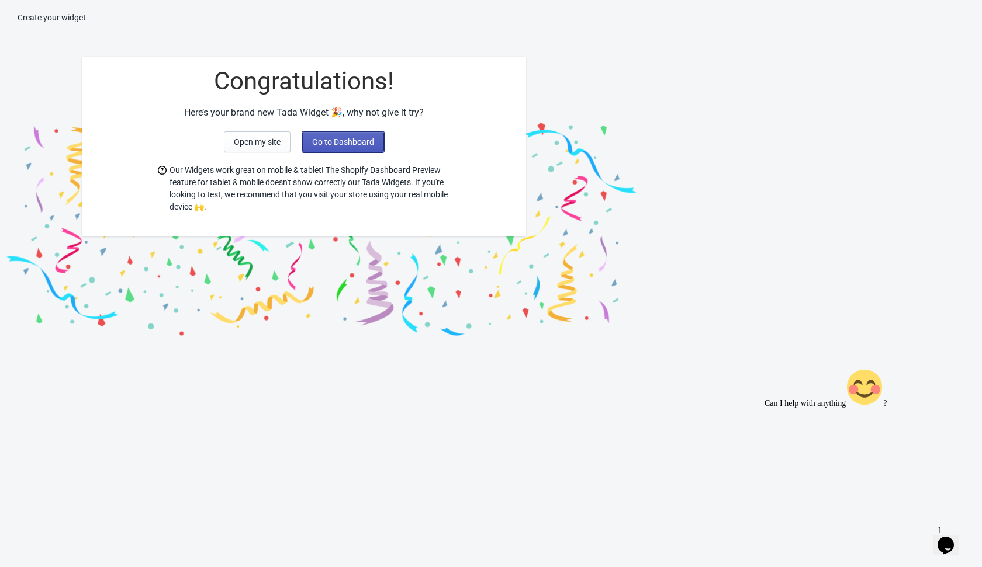
click at [360, 142] on span "Go to Dashboard" at bounding box center [343, 141] width 62 height 9
